Goal: Task Accomplishment & Management: Manage account settings

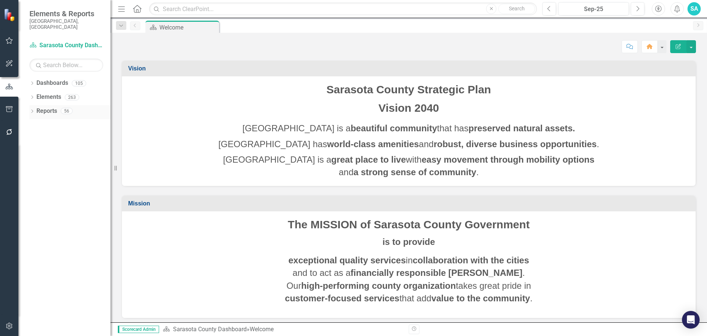
click at [31, 110] on icon "Dropdown" at bounding box center [31, 112] width 5 height 4
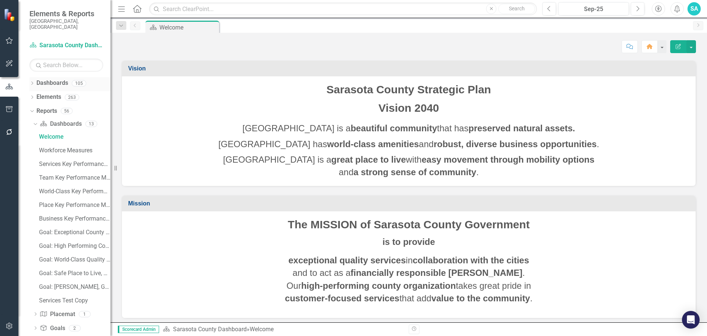
click at [31, 82] on icon "Dropdown" at bounding box center [31, 84] width 5 height 4
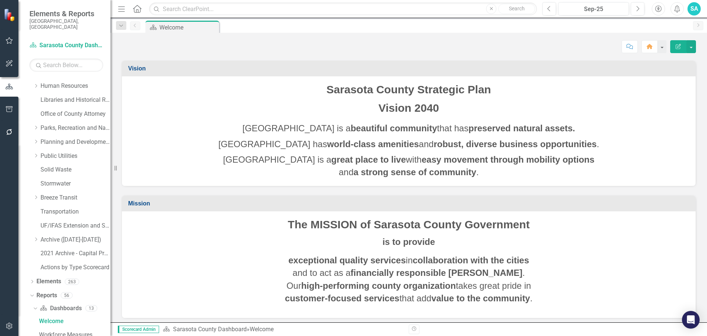
scroll to position [175, 0]
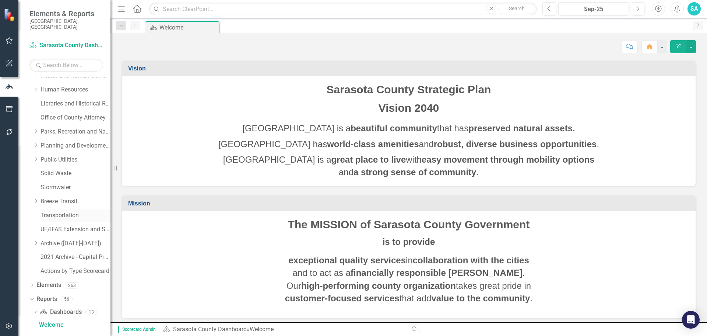
click at [56, 211] on link "Transportation" at bounding box center [76, 215] width 70 height 8
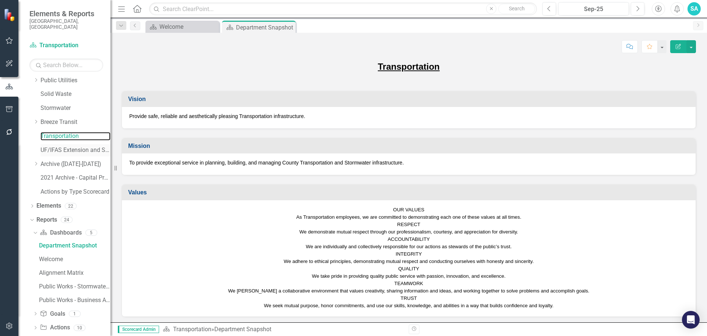
scroll to position [273, 0]
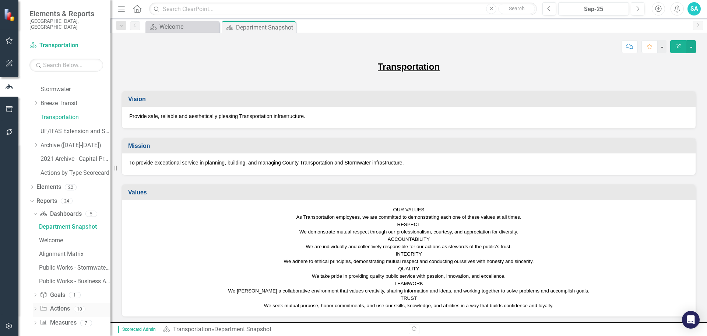
click at [35, 307] on icon "Dropdown" at bounding box center [35, 309] width 5 height 4
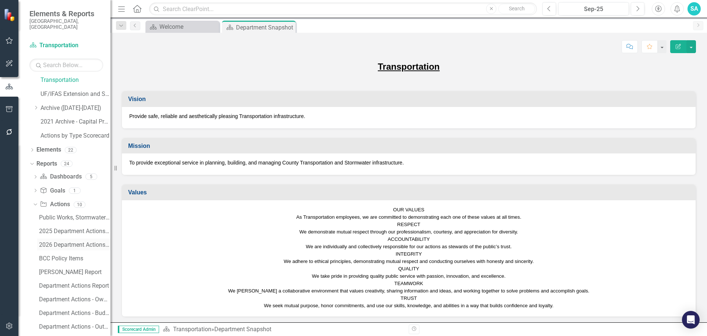
scroll to position [341, 0]
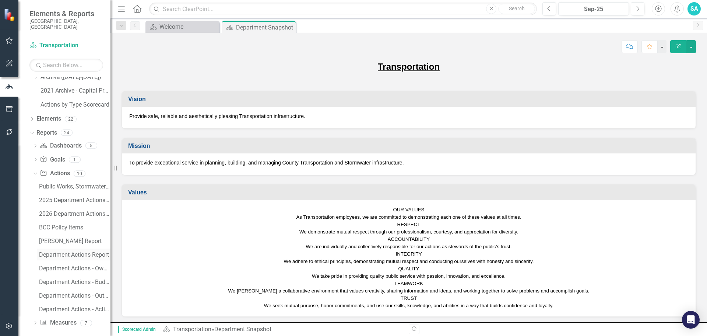
click at [58, 251] on div "Department Actions Report" at bounding box center [74, 254] width 71 height 7
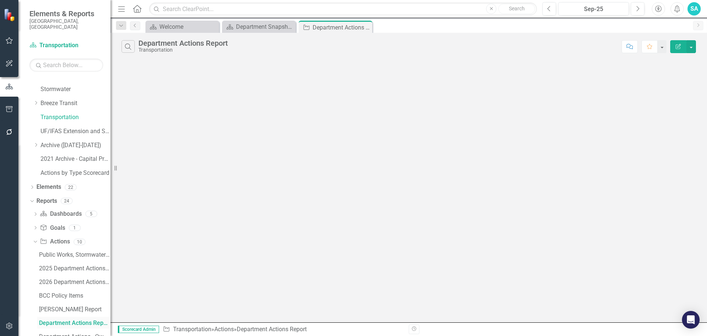
scroll to position [259, 0]
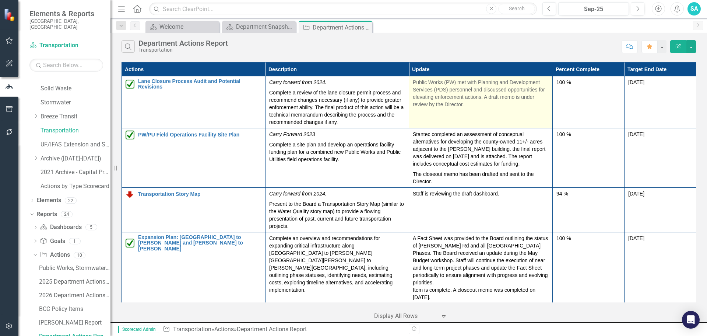
click at [456, 101] on p "Public Works (PW) met with Planning and Development Services (PDS) personnel an…" at bounding box center [481, 92] width 136 height 29
click at [465, 103] on p "Public Works (PW) met with Planning and Development Services (PDS) personnel an…" at bounding box center [481, 92] width 136 height 29
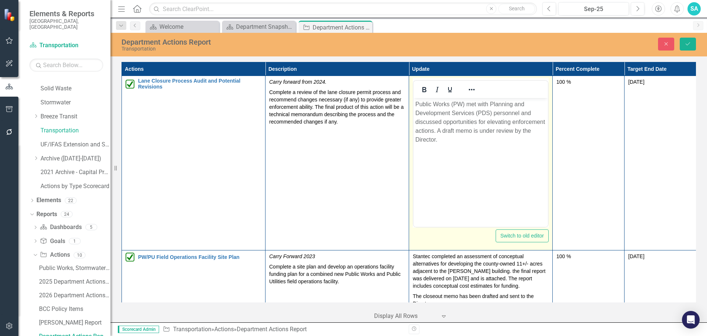
scroll to position [0, 0]
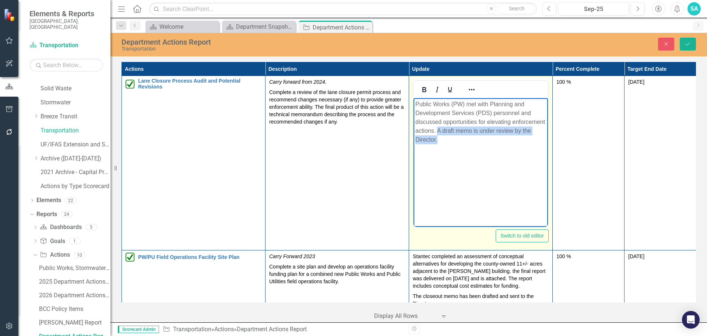
drag, startPoint x: 442, startPoint y: 139, endPoint x: 438, endPoint y: 134, distance: 6.5
click at [438, 134] on p "Public Works (PW) met with Planning and Development Services (PDS) personnel an…" at bounding box center [481, 122] width 131 height 44
drag, startPoint x: 457, startPoint y: 141, endPoint x: 452, endPoint y: 141, distance: 4.8
click at [457, 141] on p "Public Works (PW) met with Planning and Development Services (PDS) personnel an…" at bounding box center [481, 122] width 131 height 44
drag, startPoint x: 439, startPoint y: 140, endPoint x: 438, endPoint y: 132, distance: 7.5
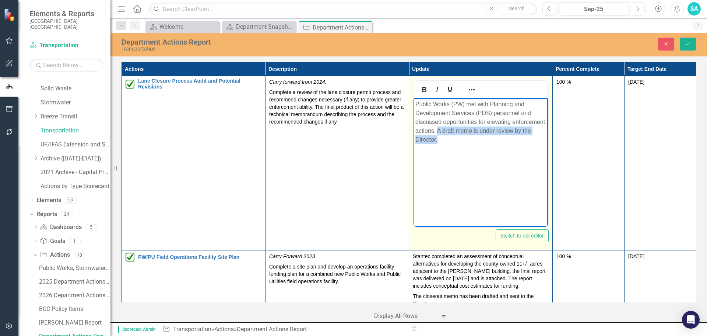
click at [438, 132] on p "Public Works (PW) met with Planning and Development Services (PDS) personnel an…" at bounding box center [481, 122] width 131 height 44
click at [458, 155] on body "Public Works (PW) met with Planning and Development Services (PDS) personnel an…" at bounding box center [481, 153] width 134 height 111
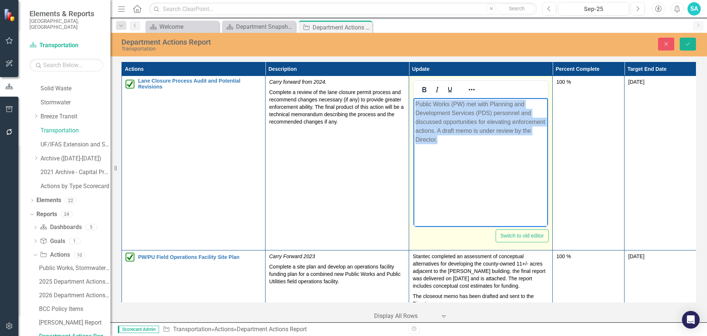
drag, startPoint x: 438, startPoint y: 140, endPoint x: 415, endPoint y: 102, distance: 44.2
click at [415, 102] on body "Public Works (PW) met with Planning and Development Services (PDS) personnel an…" at bounding box center [481, 153] width 134 height 111
paste body "Rich Text Area. Press ALT-0 for help."
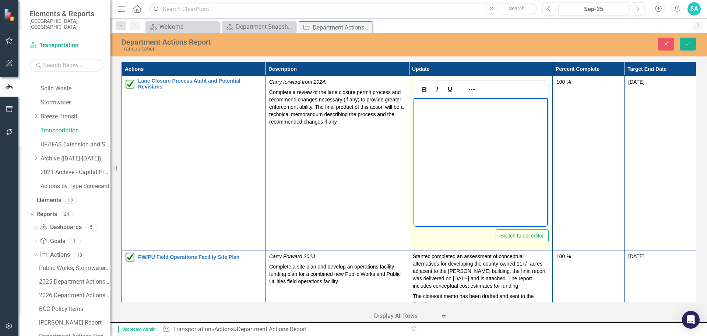
click at [432, 109] on body "Rich Text Area. Press ALT-0 for help." at bounding box center [481, 153] width 134 height 111
drag, startPoint x: 526, startPoint y: 136, endPoint x: 530, endPoint y: 134, distance: 4.3
click at [526, 136] on body "An initial application fee for lane and road closures and an additional fee for…" at bounding box center [481, 153] width 134 height 111
drag, startPoint x: 545, startPoint y: 121, endPoint x: 965, endPoint y: 214, distance: 429.6
click at [545, 121] on p "An initial application fee for lane and road closures and an additional fee for…" at bounding box center [481, 113] width 131 height 27
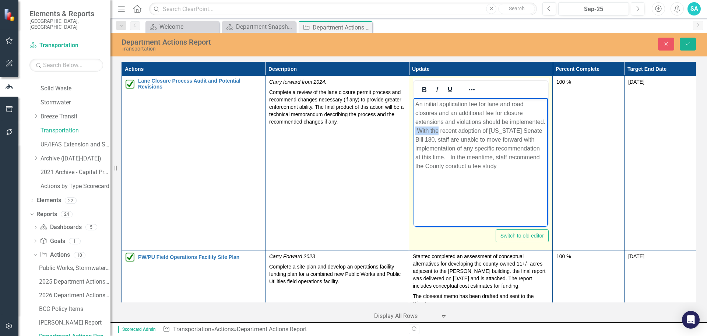
drag, startPoint x: 438, startPoint y: 128, endPoint x: 415, endPoint y: 127, distance: 22.9
click at [415, 127] on body "An initial application fee for lane and road closures and an additional fee for…" at bounding box center [481, 153] width 134 height 111
drag, startPoint x: 443, startPoint y: 155, endPoint x: 465, endPoint y: 146, distance: 23.3
click at [465, 146] on p "An initial application fee for lane and road closures and an additional fee for…" at bounding box center [481, 135] width 131 height 71
click at [488, 157] on p "An initial application fee for lane and road closures and an additional fee for…" at bounding box center [481, 135] width 131 height 71
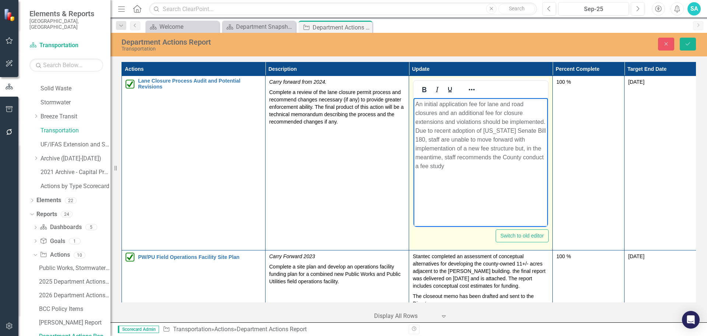
click at [447, 166] on p "An initial application fee for lane and road closures and an additional fee for…" at bounding box center [481, 135] width 131 height 71
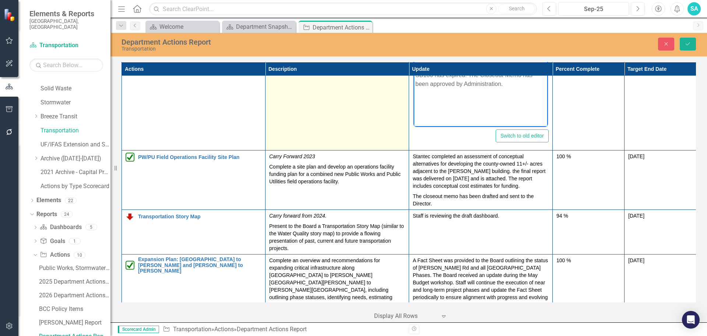
scroll to position [111, 0]
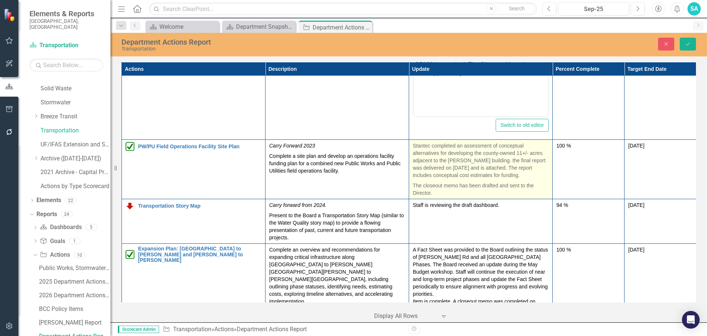
click at [433, 193] on p "The closeout memo has been drafted and sent to the Director." at bounding box center [481, 188] width 136 height 16
click at [433, 192] on p "The closeout memo has been drafted and sent to the Director." at bounding box center [481, 188] width 136 height 16
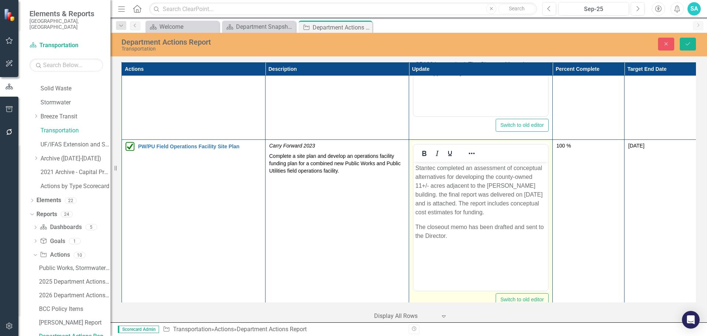
scroll to position [0, 0]
click at [457, 199] on p "Stantec completed an assessment of conceptual alternatives for developing the c…" at bounding box center [481, 190] width 131 height 53
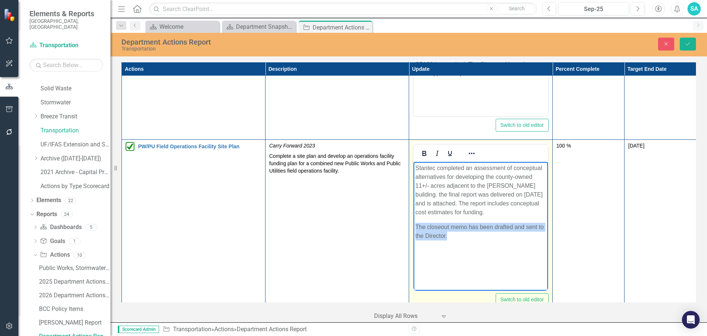
drag, startPoint x: 447, startPoint y: 233, endPoint x: 414, endPoint y: 225, distance: 34.1
click at [414, 225] on body "Stantec completed an assessment of conceptual alternatives for developing the c…" at bounding box center [481, 217] width 134 height 111
click at [423, 220] on body "Stantec completed an assessment of conceptual alternatives for developing the c…" at bounding box center [481, 217] width 134 height 111
click at [420, 218] on body "Stantec completed an assessment of conceptual alternatives for developing the c…" at bounding box center [481, 217] width 134 height 111
click at [479, 212] on p "Stantec completed an assessment of conceptual alternatives for developing the c…" at bounding box center [481, 190] width 131 height 53
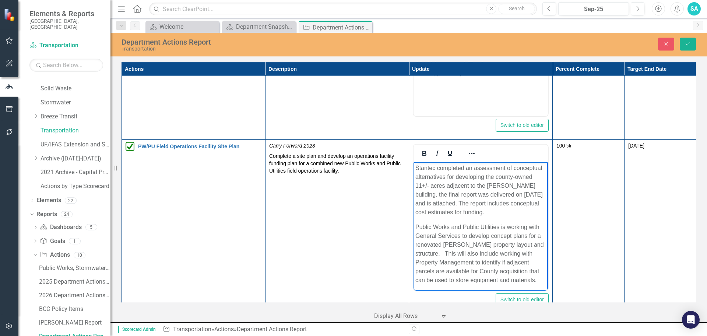
scroll to position [25, 0]
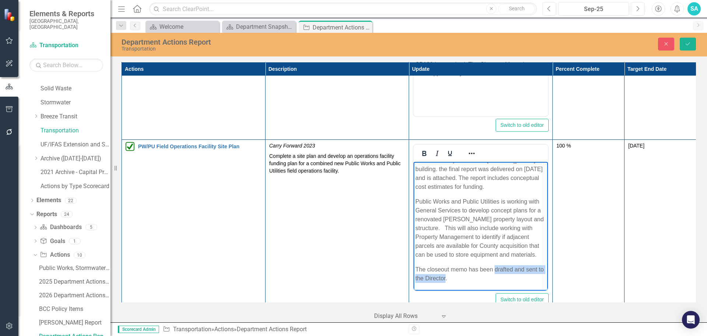
drag, startPoint x: 452, startPoint y: 277, endPoint x: 495, endPoint y: 268, distance: 44.1
click at [495, 268] on p "The closeout memo has been drafted and sent to the Director." at bounding box center [481, 274] width 131 height 18
click at [429, 278] on p "The closeout memo has been approved by Adminsitration." at bounding box center [481, 274] width 131 height 18
click at [438, 201] on p "Public Works and Public Utilities is working with General Services to develop c…" at bounding box center [481, 228] width 131 height 62
click at [416, 200] on p "Public Works and Public Utilities is working with General Services to develop c…" at bounding box center [481, 228] width 131 height 62
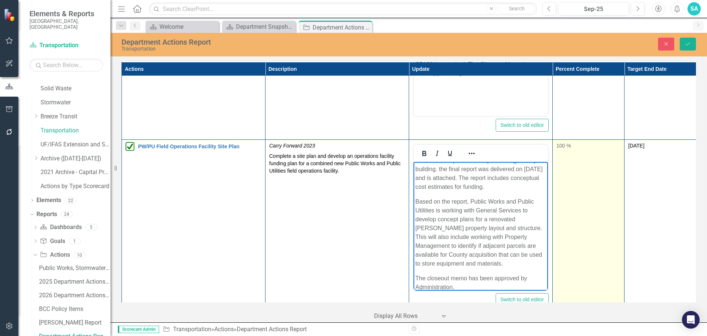
click at [575, 243] on td "100 %" at bounding box center [589, 227] width 72 height 174
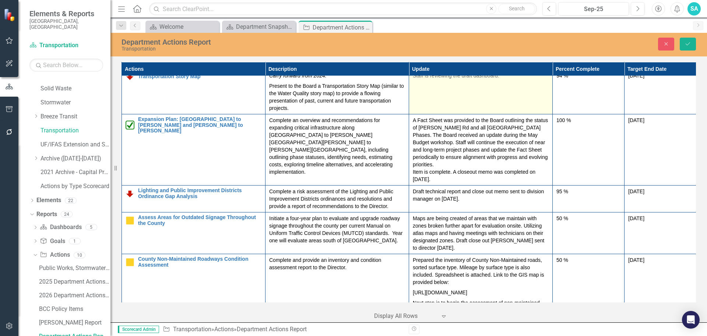
scroll to position [405, 0]
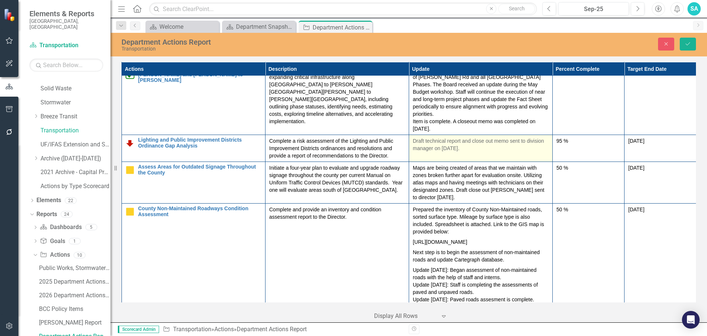
click at [461, 140] on p "Draft technical report and close out memo sent to division manager on [DATE]." at bounding box center [481, 144] width 136 height 15
click at [456, 140] on p "Draft technical report and close out memo sent to division manager on [DATE]." at bounding box center [481, 144] width 136 height 15
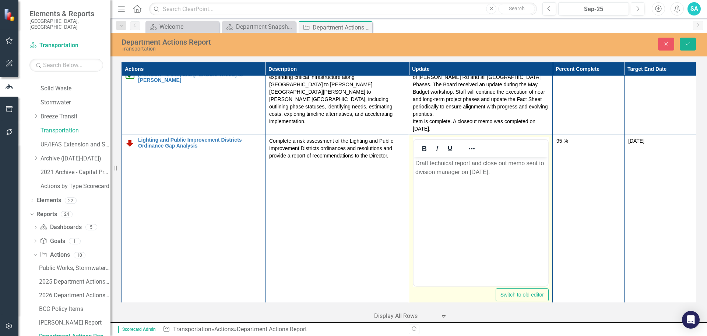
scroll to position [0, 0]
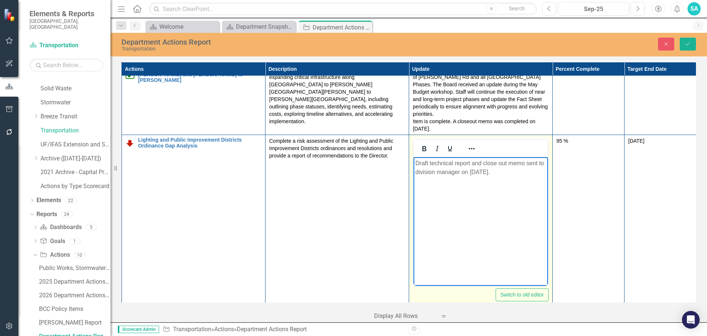
click at [473, 172] on p "Draft technical report and close out memo sent to division manager on [DATE]." at bounding box center [481, 168] width 131 height 18
drag, startPoint x: 490, startPoint y: 171, endPoint x: 527, endPoint y: 166, distance: 36.9
click at [527, 166] on p "Draft technical report and close out memo sent to division manager on [DATE]." at bounding box center [481, 168] width 131 height 18
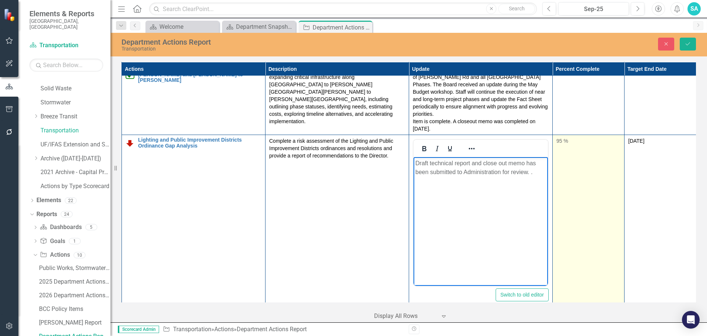
click at [582, 210] on td "95 %" at bounding box center [589, 222] width 72 height 174
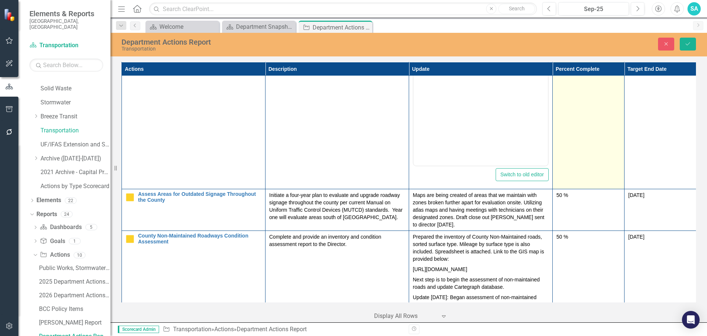
scroll to position [553, 0]
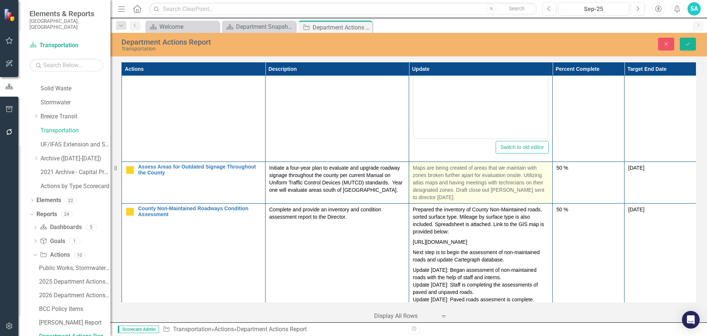
click at [462, 182] on p "Maps are being created of areas that we maintain with zones broken further apar…" at bounding box center [481, 182] width 136 height 37
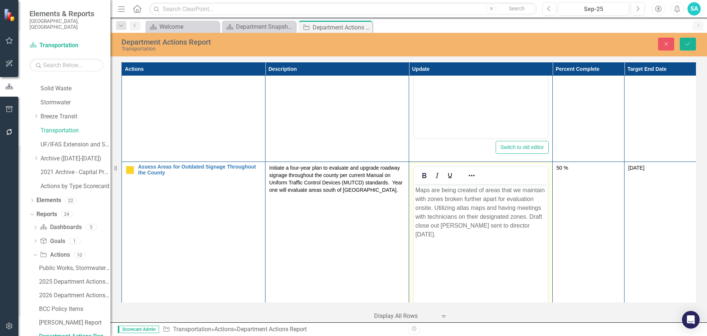
scroll to position [0, 0]
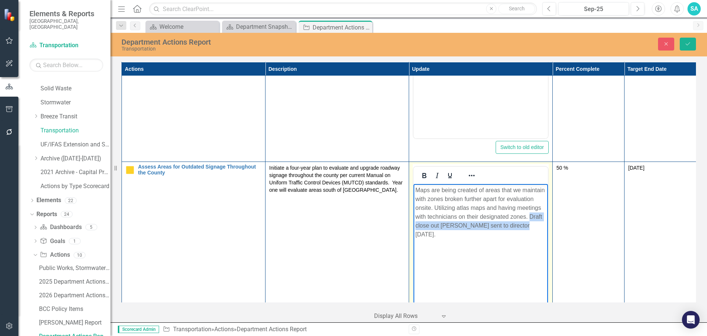
drag, startPoint x: 530, startPoint y: 216, endPoint x: 524, endPoint y: 225, distance: 11.1
click at [524, 225] on p "Maps are being created of areas that we maintain with zones broken further apar…" at bounding box center [481, 212] width 131 height 53
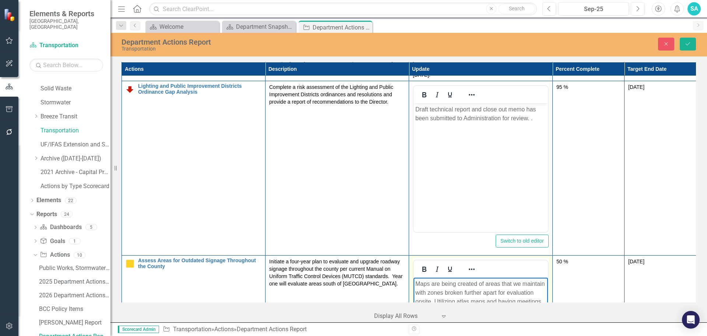
scroll to position [442, 0]
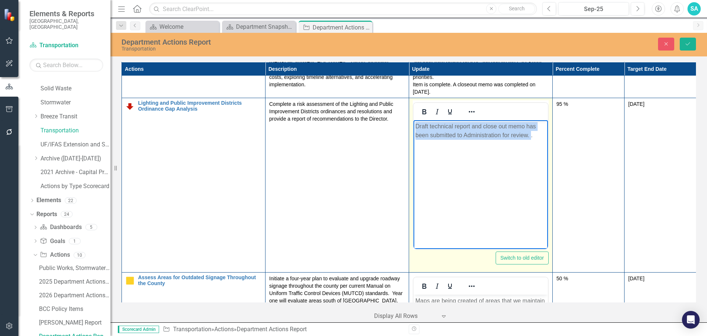
drag, startPoint x: 524, startPoint y: 134, endPoint x: 826, endPoint y: 239, distance: 320.3
click at [414, 126] on html "Draft technical report and close out memo has been submitted to Administration …" at bounding box center [481, 175] width 134 height 111
copy p "Draft technical report and close out memo has been submitted to Administration …"
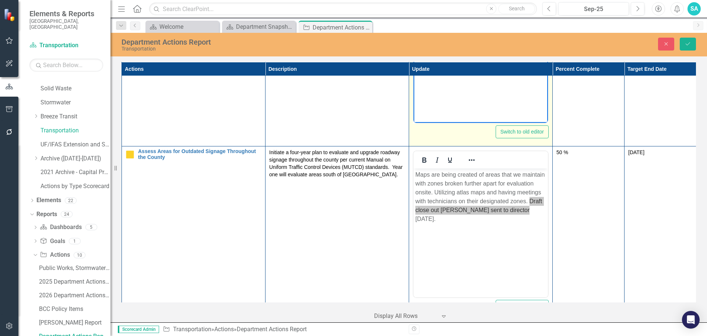
scroll to position [589, 0]
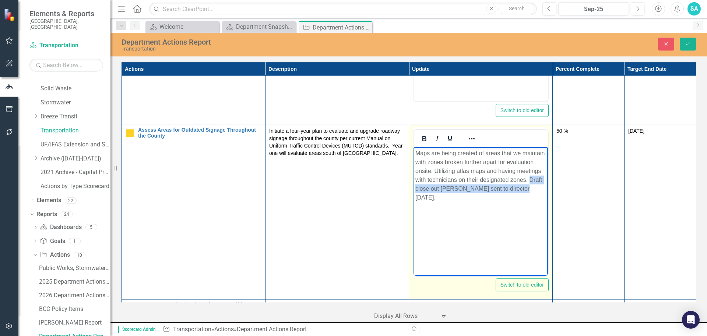
click at [523, 189] on p "Maps are being created of areas that we maintain with zones broken further apar…" at bounding box center [481, 175] width 131 height 53
drag, startPoint x: 523, startPoint y: 188, endPoint x: 530, endPoint y: 181, distance: 10.2
click at [530, 181] on p "Maps are being created of areas that we maintain with zones broken further apar…" at bounding box center [481, 175] width 131 height 53
paste body "Rich Text Area. Press ALT-0 for help."
drag, startPoint x: 470, startPoint y: 187, endPoint x: 826, endPoint y: 325, distance: 381.3
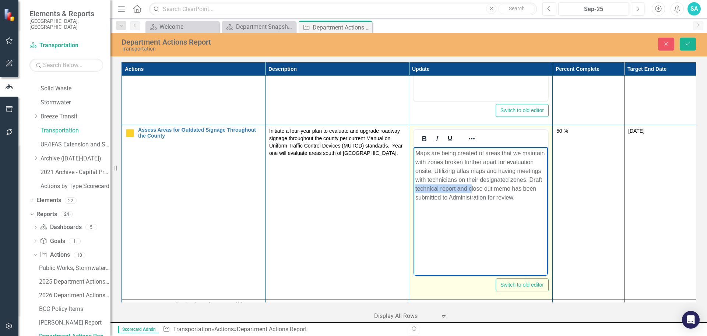
click at [414, 185] on html "Maps are being created of areas that we maintain with zones broken further apar…" at bounding box center [481, 202] width 134 height 111
click at [429, 187] on p "Maps are being created of areas that we maintain with zones broken further apar…" at bounding box center [481, 175] width 131 height 53
click at [415, 187] on body "Maps are being created of areas that we maintain with zones broken further apar…" at bounding box center [481, 202] width 134 height 111
click at [478, 222] on body "Maps are being created of areas that we maintain with zones broken further apar…" at bounding box center [481, 202] width 134 height 111
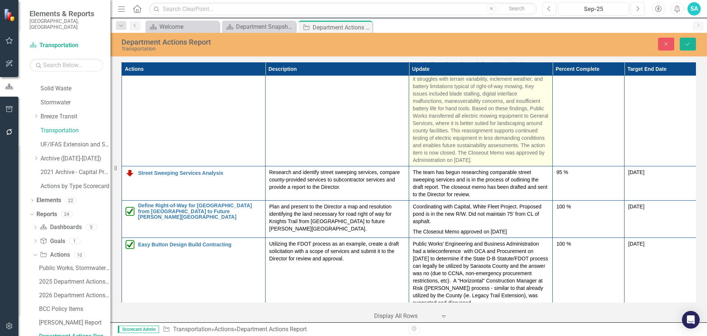
scroll to position [995, 0]
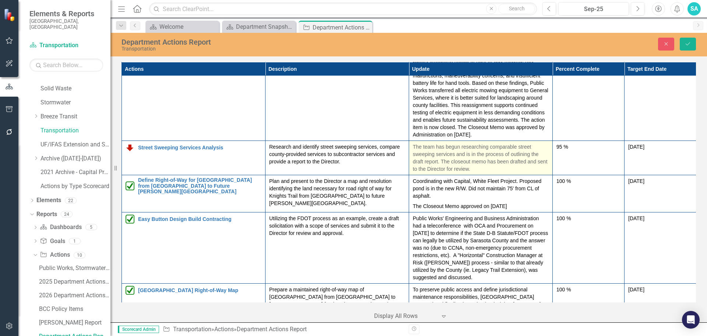
click at [468, 161] on p "The team has begun researching comparable street sweeping services and is in th…" at bounding box center [481, 157] width 136 height 29
click at [471, 160] on p "The team has begun researching comparable street sweeping services and is in th…" at bounding box center [481, 157] width 136 height 29
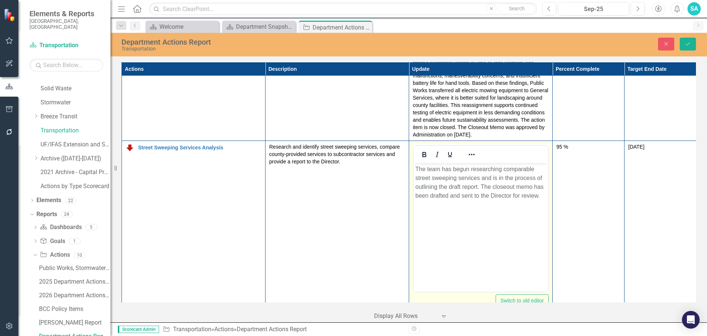
scroll to position [0, 0]
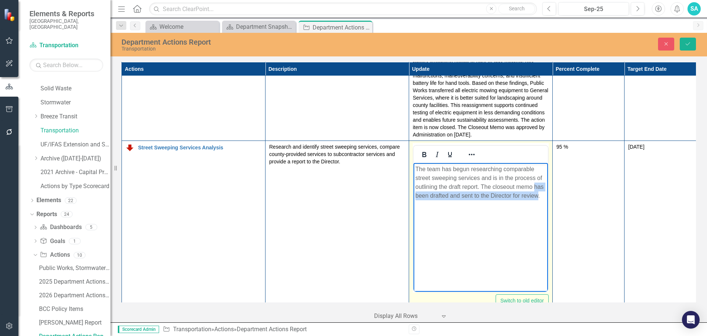
drag, startPoint x: 539, startPoint y: 193, endPoint x: 535, endPoint y: 188, distance: 7.2
click at [535, 188] on p "The team has begun researching comparable street sweeping services and is in th…" at bounding box center [481, 182] width 131 height 35
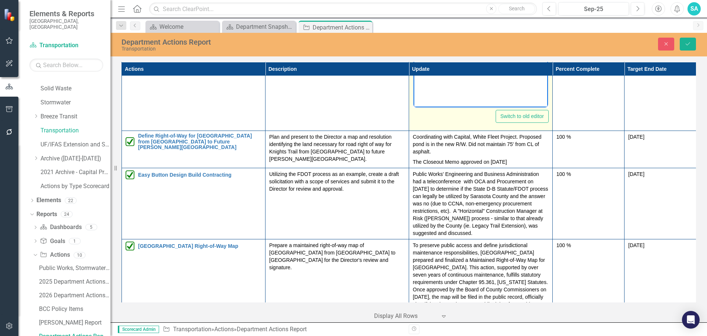
scroll to position [1216, 0]
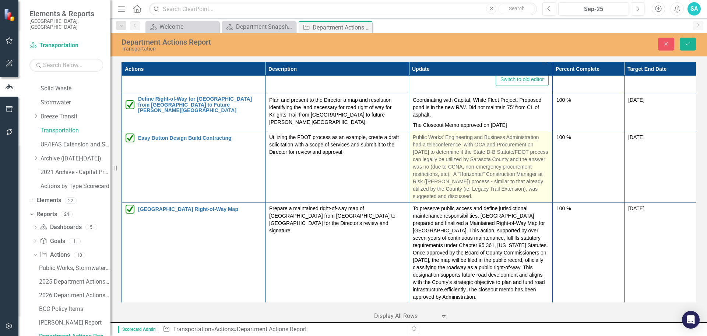
click at [483, 190] on p "Public Works' Engineering and Business Administration had a teleconference with…" at bounding box center [481, 166] width 136 height 66
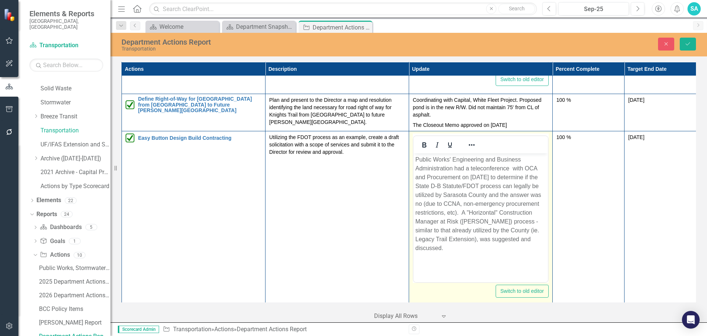
scroll to position [0, 0]
click at [531, 239] on p "Public Works' Engineering and Business Administration had a teleconference with…" at bounding box center [481, 203] width 131 height 97
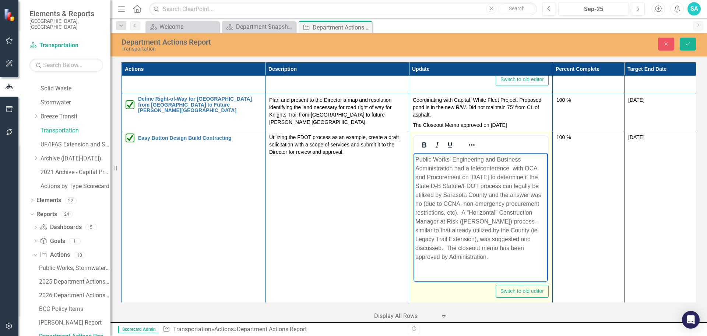
click at [531, 239] on p "Public Works' Engineering and Business Administration had a teleconference with…" at bounding box center [481, 208] width 131 height 106
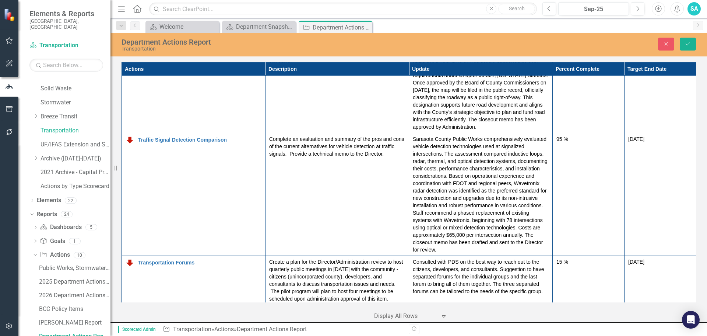
scroll to position [1497, 0]
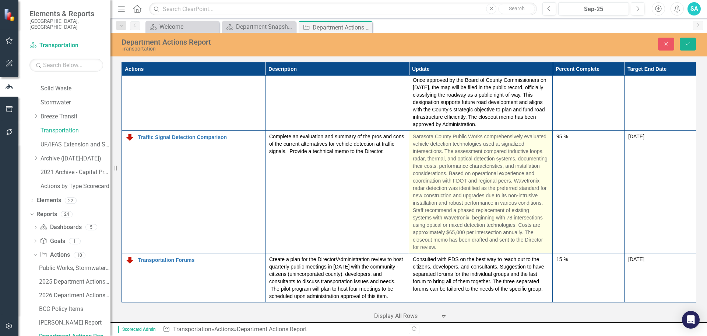
click at [451, 237] on p "Sarasota County Public Works comprehensively evaluated vehicle detection techno…" at bounding box center [481, 192] width 136 height 118
click at [456, 237] on p "Sarasota County Public Works comprehensively evaluated vehicle detection techno…" at bounding box center [481, 192] width 136 height 118
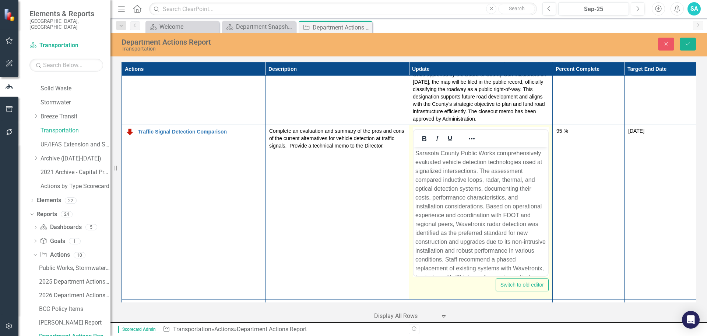
scroll to position [58, 0]
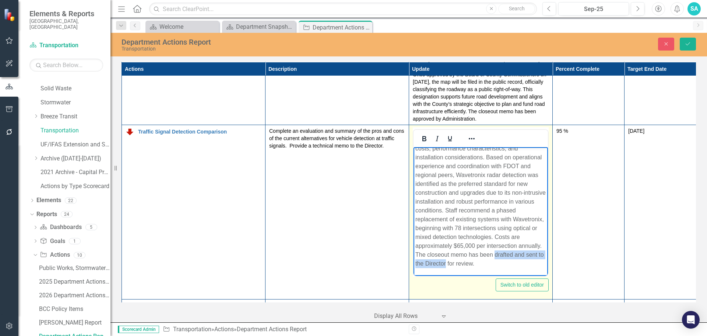
drag, startPoint x: 521, startPoint y: 254, endPoint x: 477, endPoint y: 260, distance: 44.3
click at [477, 260] on p "Sarasota County Public Works comprehensively evaluated vehicle detection techno…" at bounding box center [481, 184] width 131 height 168
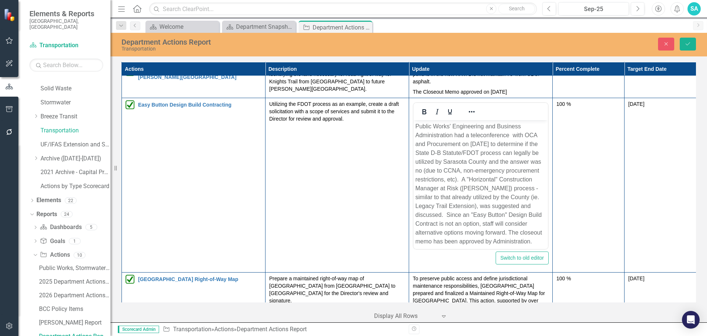
scroll to position [1180, 0]
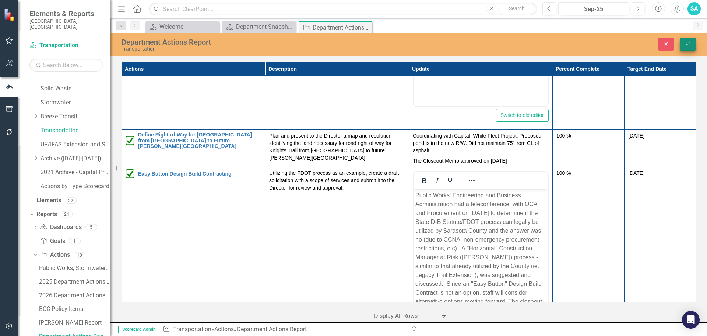
click at [687, 43] on icon "Save" at bounding box center [688, 43] width 7 height 5
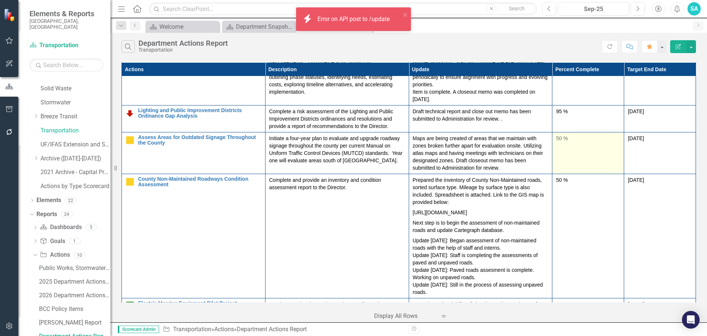
scroll to position [258, 0]
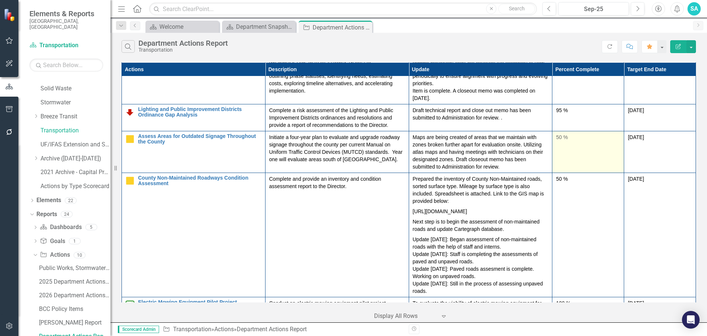
click at [556, 141] on div "50 %" at bounding box center [588, 136] width 64 height 7
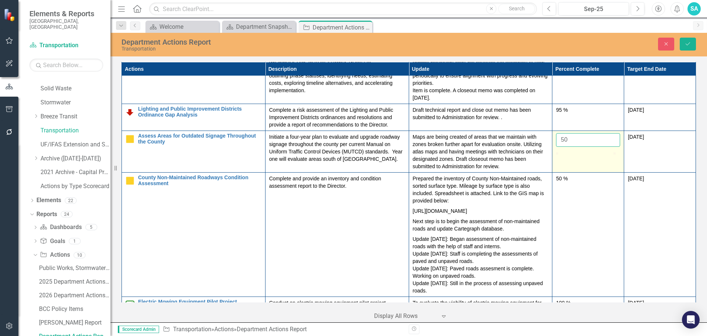
drag, startPoint x: 564, startPoint y: 148, endPoint x: 555, endPoint y: 147, distance: 9.2
click at [556, 147] on input "50" at bounding box center [588, 140] width 64 height 14
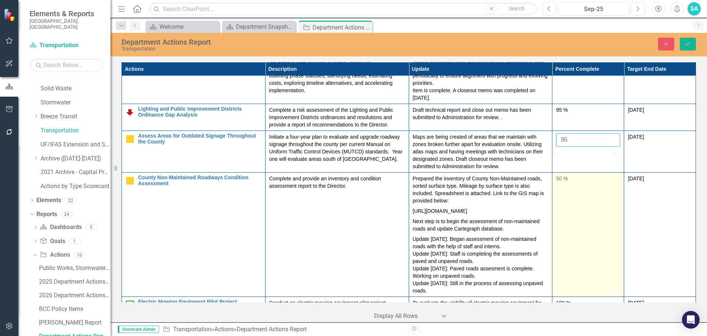
type input "95"
click at [579, 204] on td "50 %" at bounding box center [589, 234] width 72 height 124
click at [556, 182] on div "50 %" at bounding box center [588, 178] width 64 height 7
drag, startPoint x: 562, startPoint y: 187, endPoint x: 551, endPoint y: 188, distance: 11.4
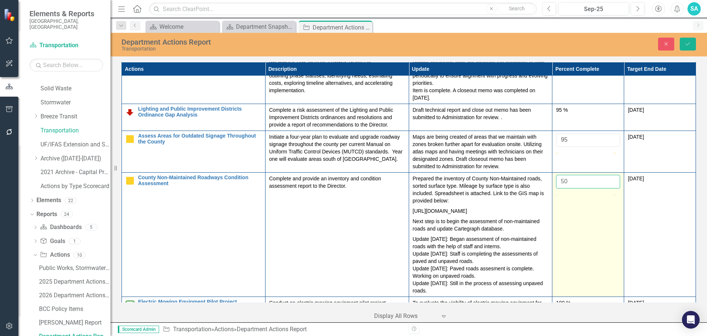
click at [553, 188] on td "50" at bounding box center [589, 234] width 72 height 124
type input "75"
click at [573, 230] on td "75" at bounding box center [589, 234] width 72 height 124
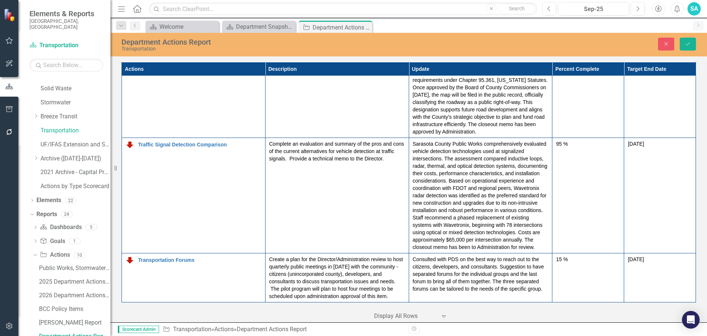
scroll to position [822, 0]
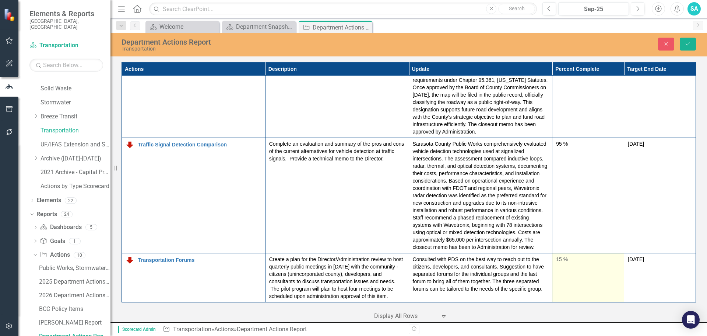
click at [556, 259] on div "15 %" at bounding box center [588, 258] width 64 height 7
drag, startPoint x: 568, startPoint y: 263, endPoint x: 559, endPoint y: 262, distance: 9.6
click at [559, 262] on input "15" at bounding box center [588, 262] width 64 height 14
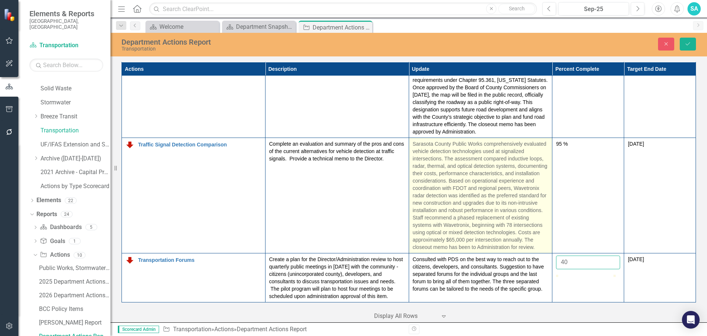
type input "40"
click at [494, 231] on p "Sarasota County Public Works comprehensively evaluated vehicle detection techno…" at bounding box center [481, 195] width 136 height 111
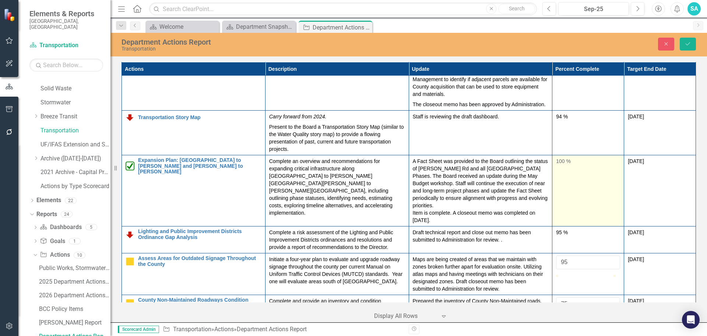
scroll to position [147, 0]
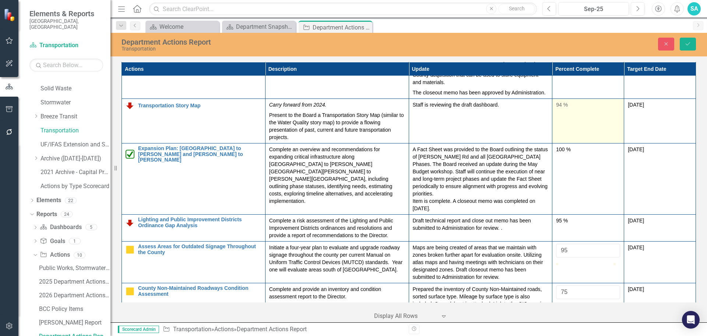
click at [556, 108] on div "94 %" at bounding box center [588, 104] width 64 height 7
drag, startPoint x: 564, startPoint y: 113, endPoint x: 550, endPoint y: 113, distance: 14.4
click at [553, 113] on td "94" at bounding box center [589, 121] width 72 height 45
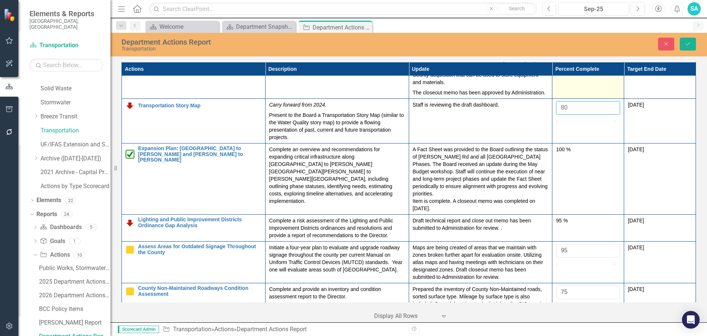
type input "80"
click at [693, 42] on button "Save" at bounding box center [688, 44] width 16 height 13
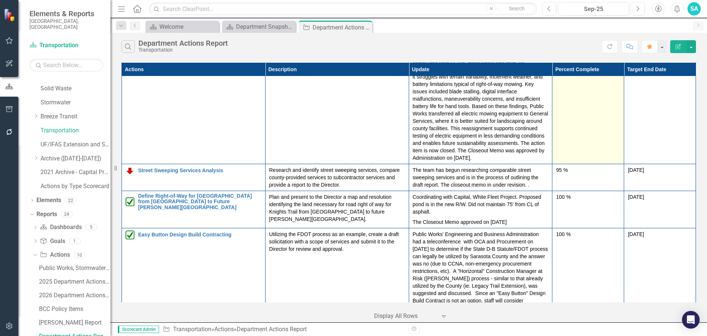
scroll to position [516, 0]
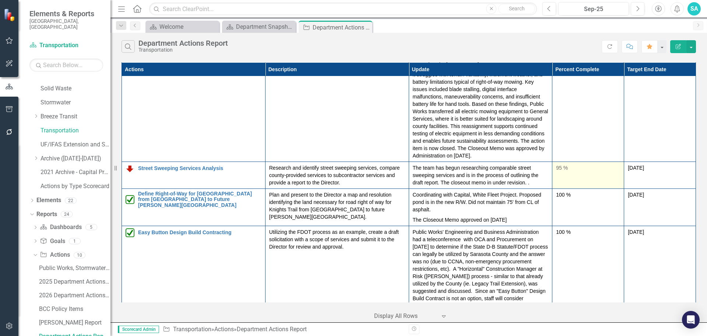
click at [556, 171] on div "95 %" at bounding box center [588, 167] width 64 height 7
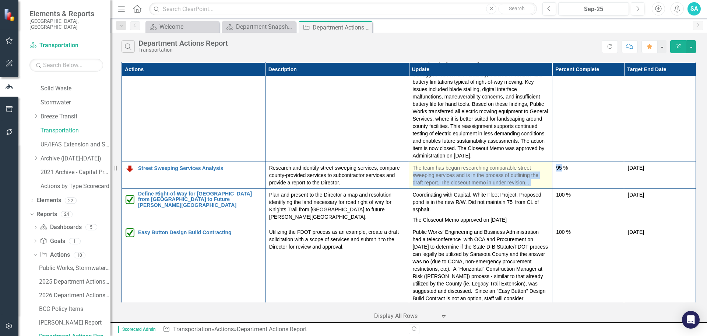
drag, startPoint x: 558, startPoint y: 174, endPoint x: 547, endPoint y: 174, distance: 10.7
click at [547, 174] on tr "Street Sweeping Services Analysis Edit Edit Action Link Open Element Research a…" at bounding box center [409, 175] width 574 height 27
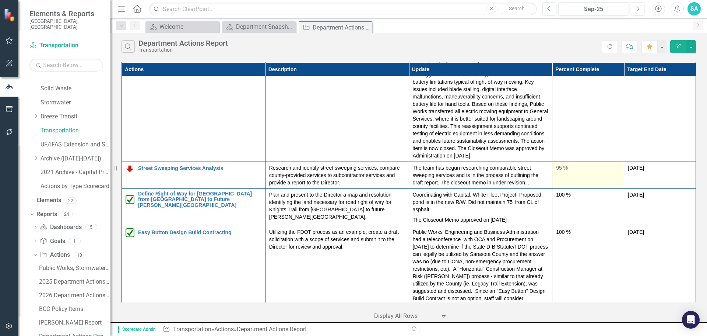
click at [563, 171] on div "95 %" at bounding box center [588, 167] width 64 height 7
click at [556, 171] on div "95 %" at bounding box center [588, 167] width 64 height 7
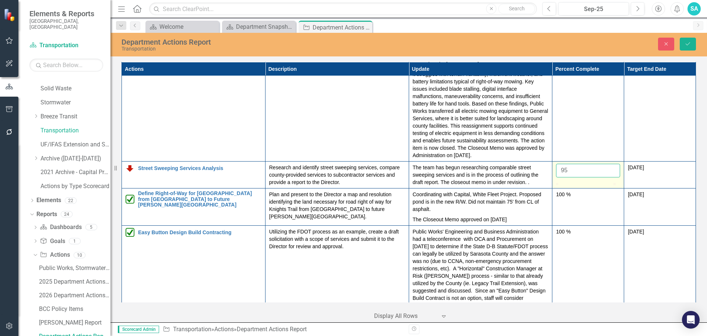
drag, startPoint x: 562, startPoint y: 177, endPoint x: 557, endPoint y: 177, distance: 4.8
click at [557, 177] on input "95" at bounding box center [588, 171] width 64 height 14
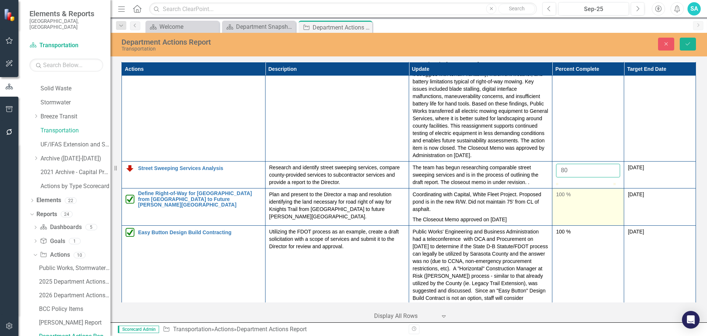
type input "80"
click at [577, 225] on td "100 %" at bounding box center [589, 206] width 72 height 37
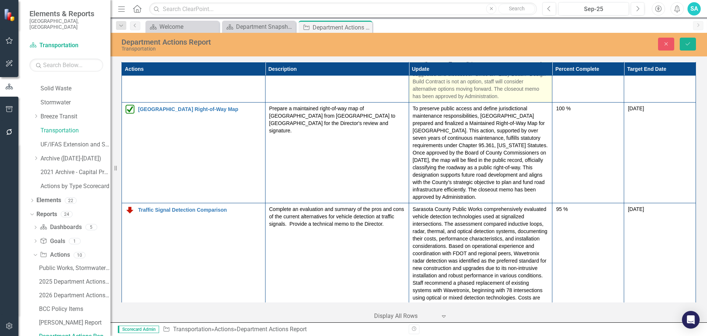
scroll to position [837, 0]
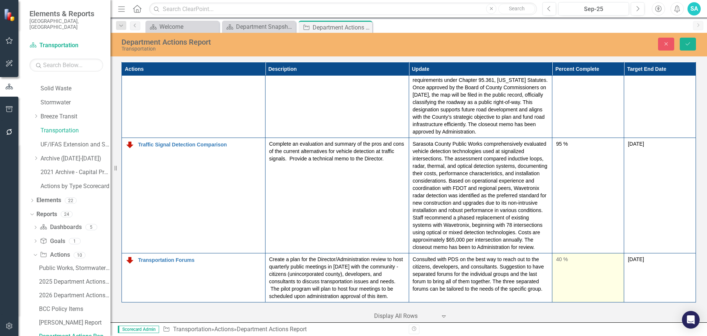
click at [556, 259] on div "40 %" at bounding box center [588, 258] width 64 height 7
drag, startPoint x: 556, startPoint y: 259, endPoint x: 569, endPoint y: 258, distance: 13.7
click at [568, 258] on input "40" at bounding box center [588, 262] width 64 height 14
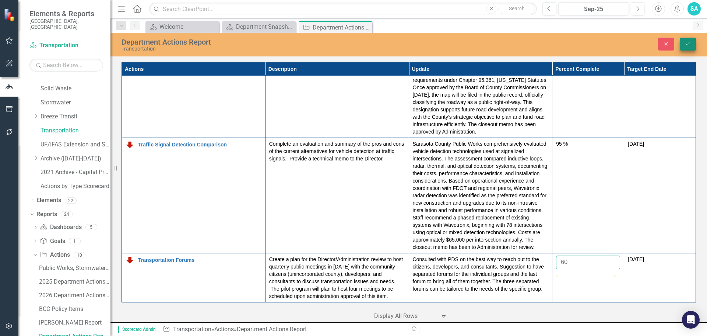
type input "60"
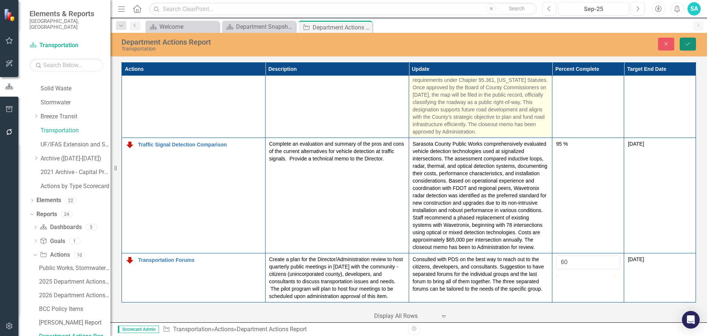
drag, startPoint x: 686, startPoint y: 43, endPoint x: 534, endPoint y: 122, distance: 170.7
click at [686, 43] on icon "Save" at bounding box center [688, 43] width 7 height 5
